Goal: Task Accomplishment & Management: Manage account settings

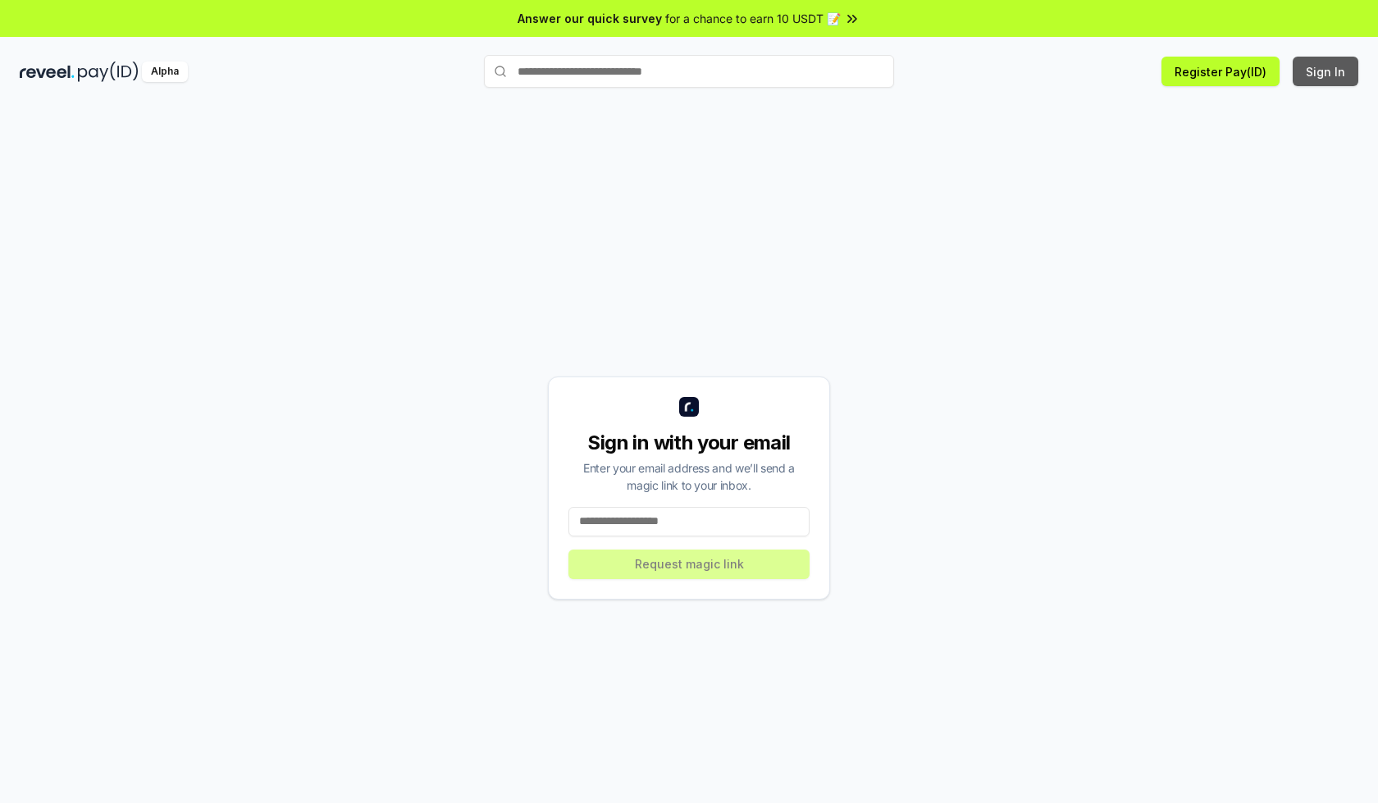
click at [1326, 71] on button "Sign In" at bounding box center [1326, 72] width 66 height 30
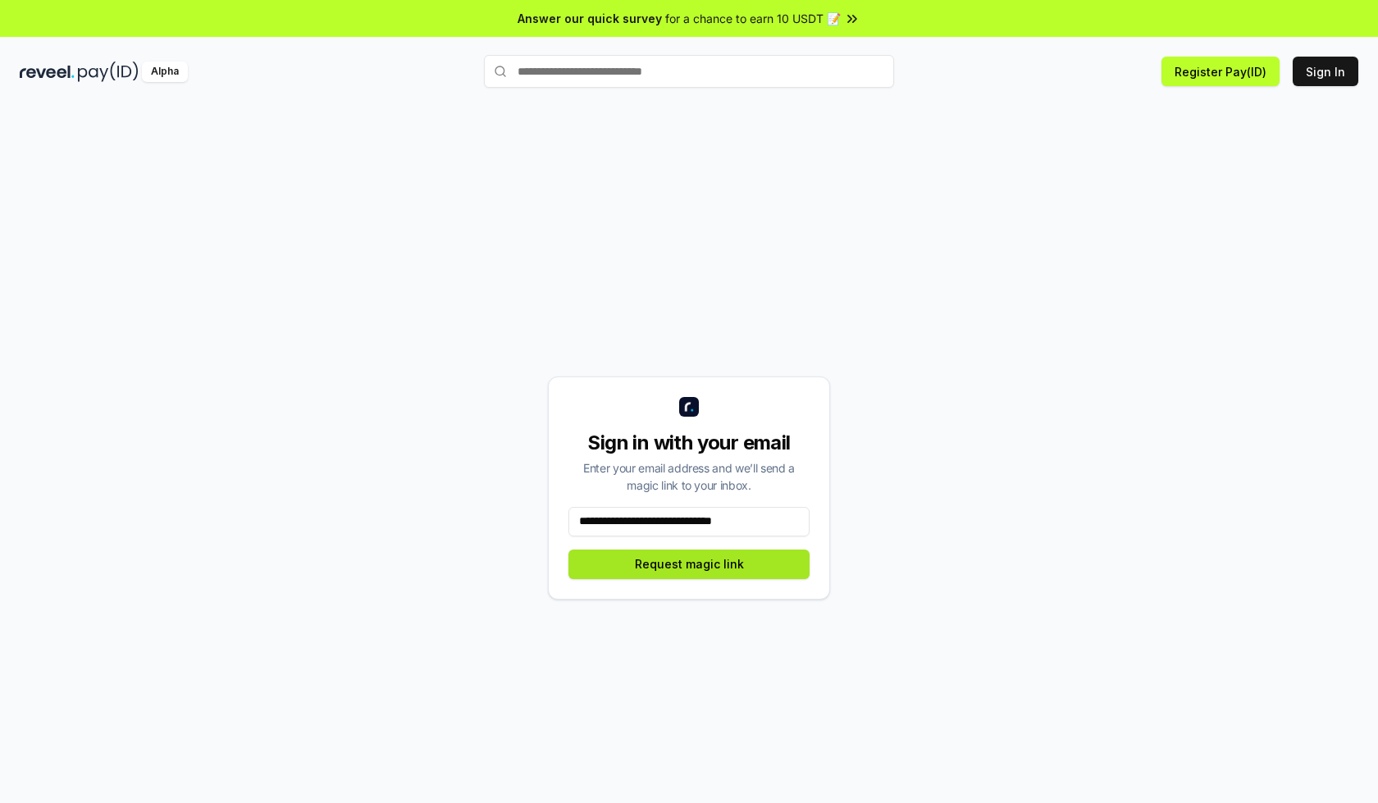
type input "**********"
click at [689, 563] on button "Request magic link" at bounding box center [688, 564] width 241 height 30
